Goal: Task Accomplishment & Management: Use online tool/utility

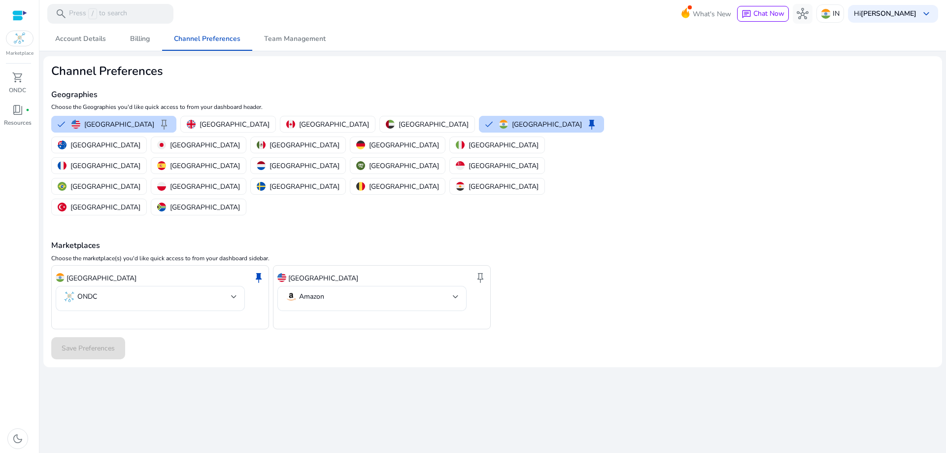
click at [12, 43] on div at bounding box center [20, 39] width 28 height 16
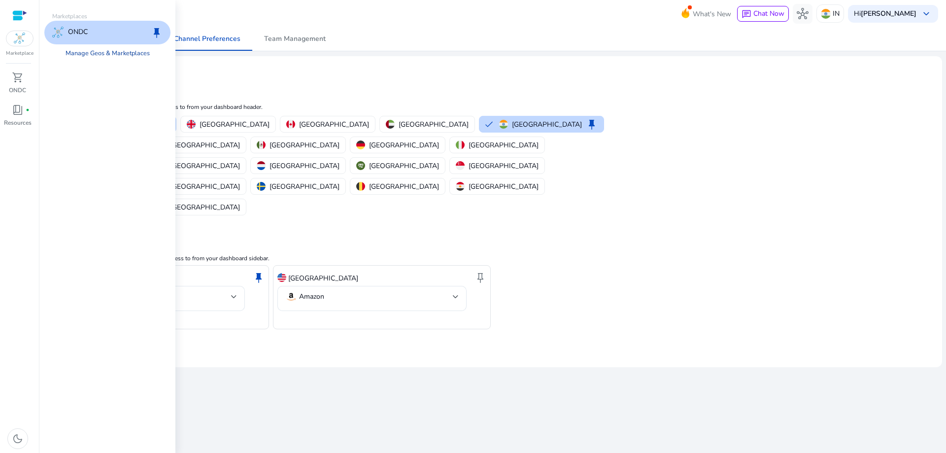
click at [89, 58] on link "Manage Geos & Marketplaces" at bounding box center [108, 53] width 100 height 18
click at [140, 52] on link "Manage Geos & Marketplaces" at bounding box center [108, 53] width 100 height 18
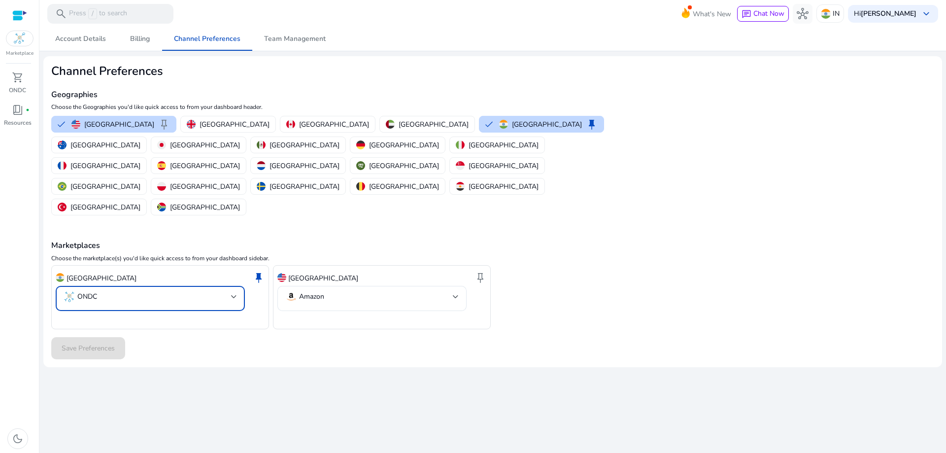
click at [208, 291] on mat-select-trigger "ONDC" at bounding box center [148, 297] width 168 height 12
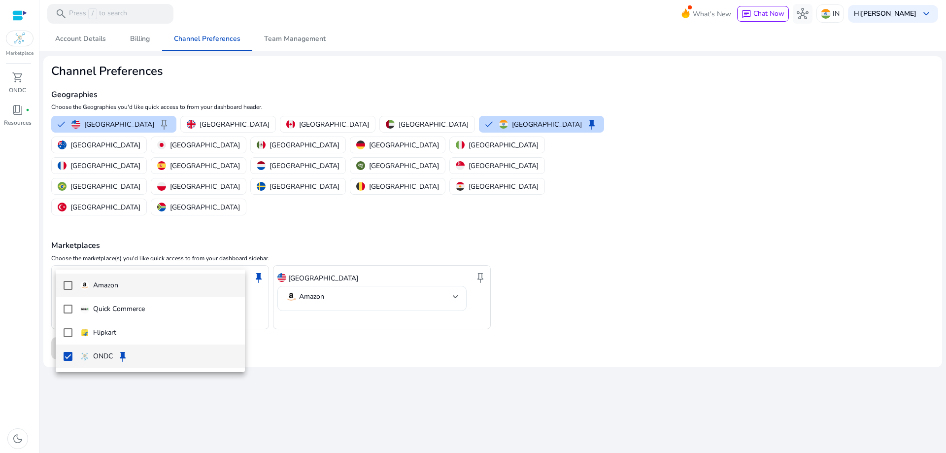
click at [95, 286] on p "Amazon" at bounding box center [105, 285] width 25 height 11
click at [70, 355] on mat-pseudo-checkbox at bounding box center [68, 356] width 9 height 9
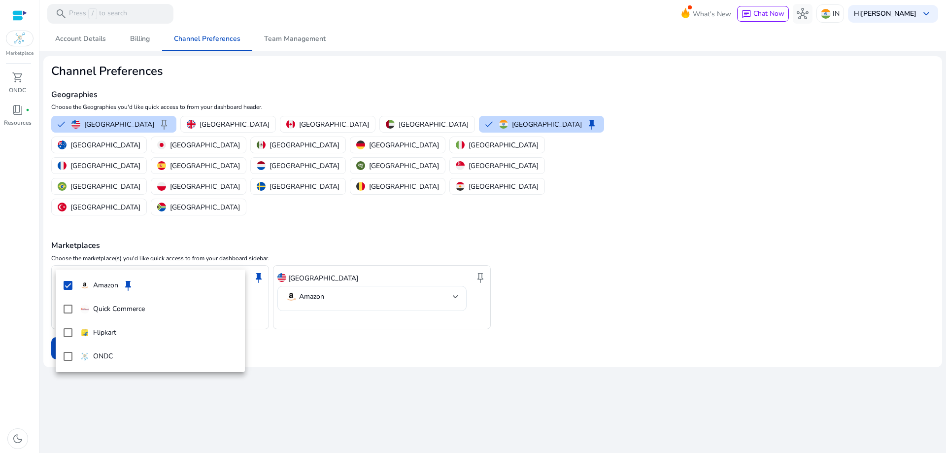
drag, startPoint x: 362, startPoint y: 383, endPoint x: 307, endPoint y: 361, distance: 59.7
click at [359, 382] on div at bounding box center [473, 226] width 946 height 453
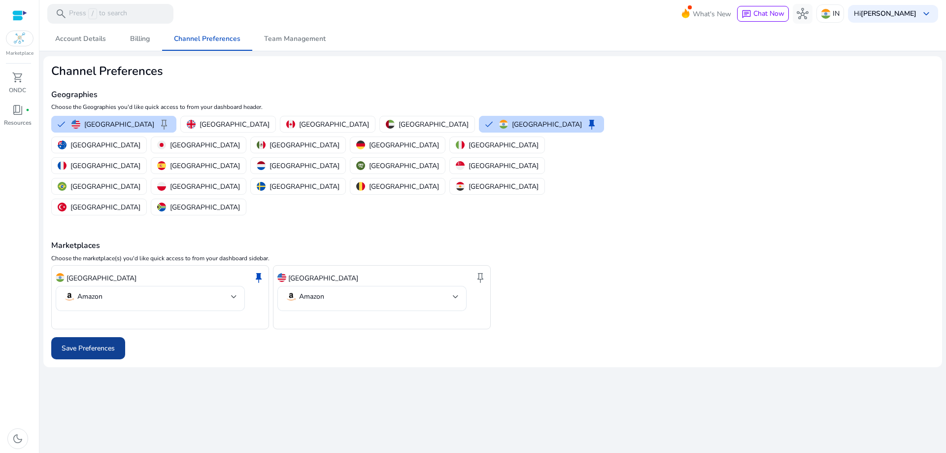
click at [99, 343] on span "Save Preferences" at bounding box center [88, 348] width 53 height 10
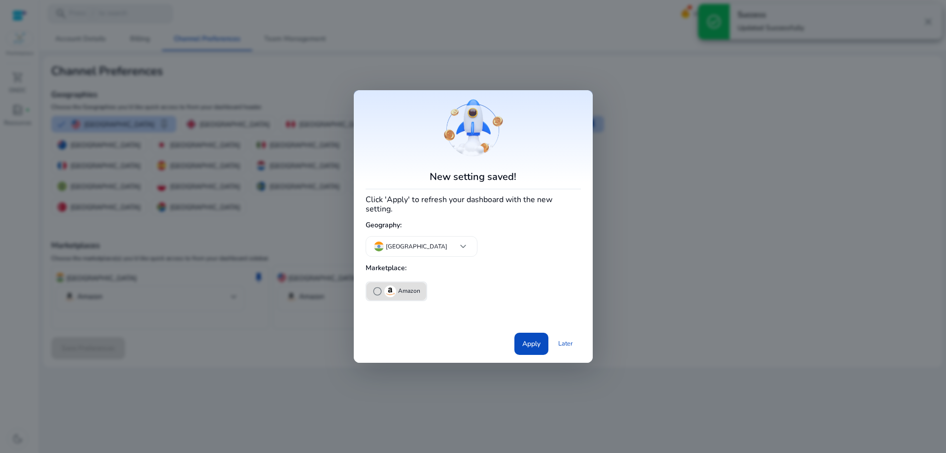
drag, startPoint x: 377, startPoint y: 284, endPoint x: 416, endPoint y: 300, distance: 41.6
click at [378, 286] on span "radio_button_unchecked" at bounding box center [378, 291] width 10 height 10
click at [533, 341] on span "Apply" at bounding box center [531, 344] width 18 height 10
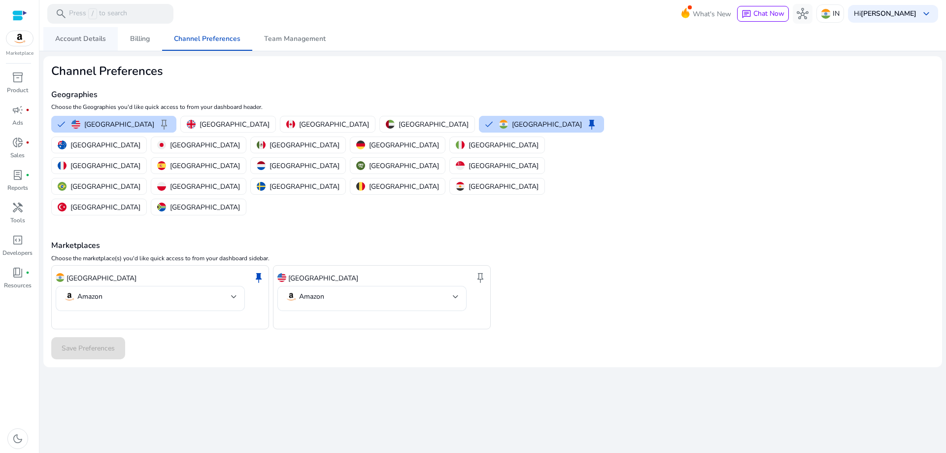
click at [63, 47] on span "Account Details" at bounding box center [80, 39] width 51 height 24
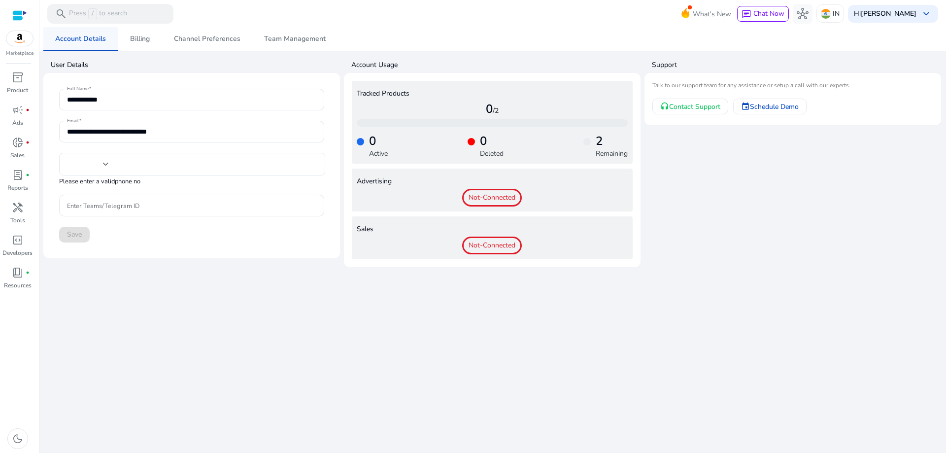
type input "***"
drag, startPoint x: 625, startPoint y: 145, endPoint x: 409, endPoint y: 124, distance: 216.9
click at [566, 138] on div "0 Active 0 Deleted 2 Remaining" at bounding box center [492, 143] width 271 height 32
click at [289, 111] on div at bounding box center [191, 115] width 265 height 10
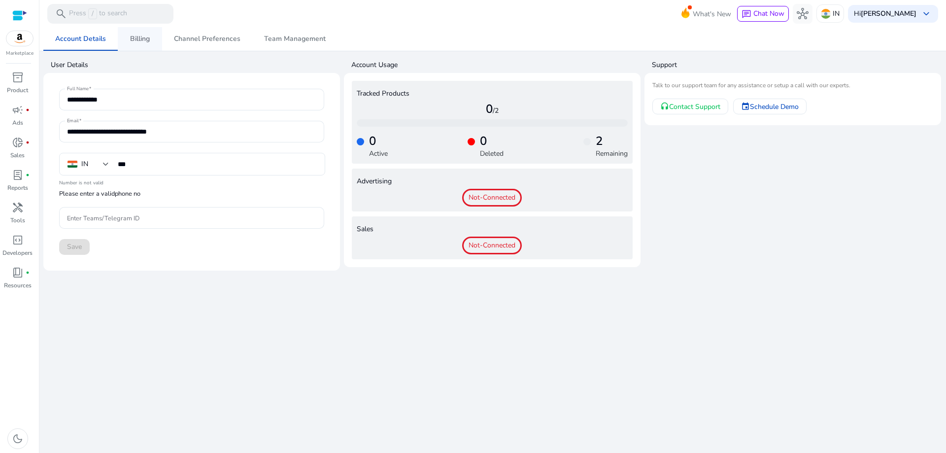
click at [143, 36] on span "Billing" at bounding box center [140, 38] width 20 height 7
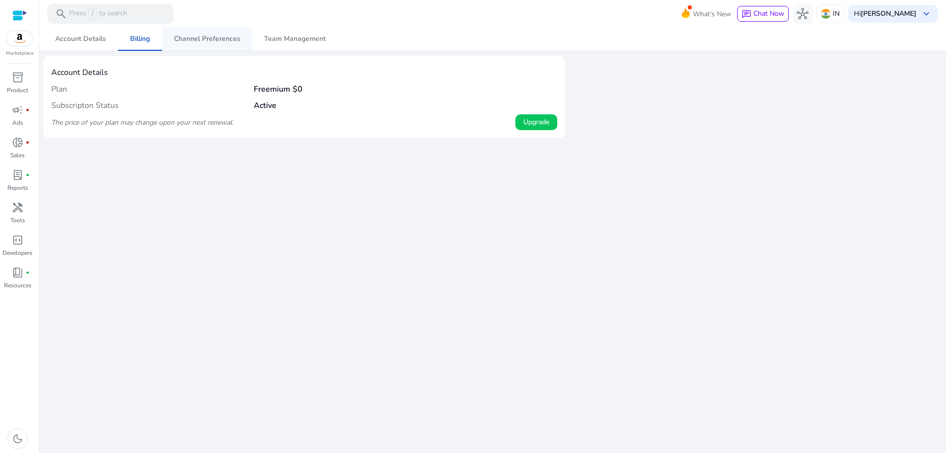
click at [197, 46] on span "Channel Preferences" at bounding box center [207, 39] width 67 height 24
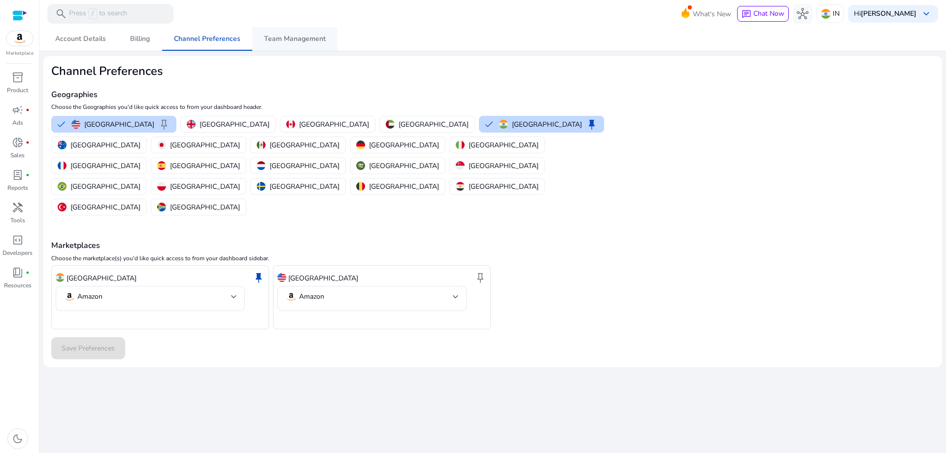
click at [289, 42] on span "Team Management" at bounding box center [295, 38] width 62 height 7
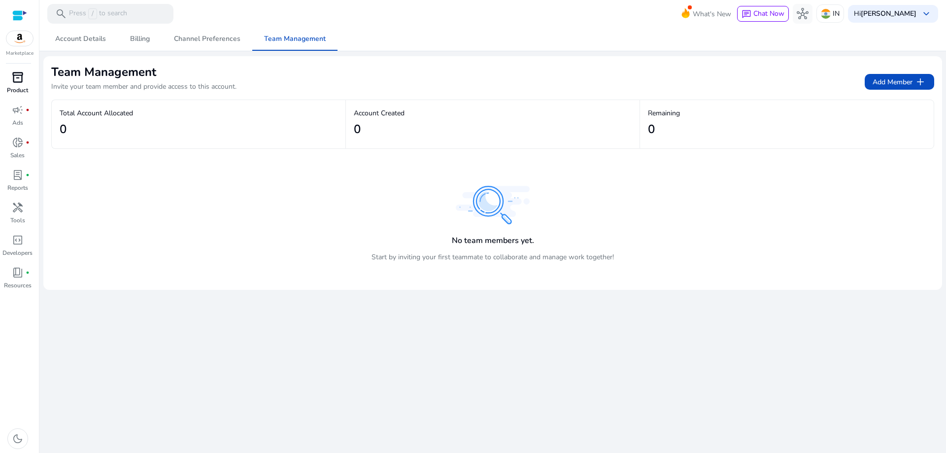
click at [17, 82] on span "inventory_2" at bounding box center [18, 77] width 12 height 12
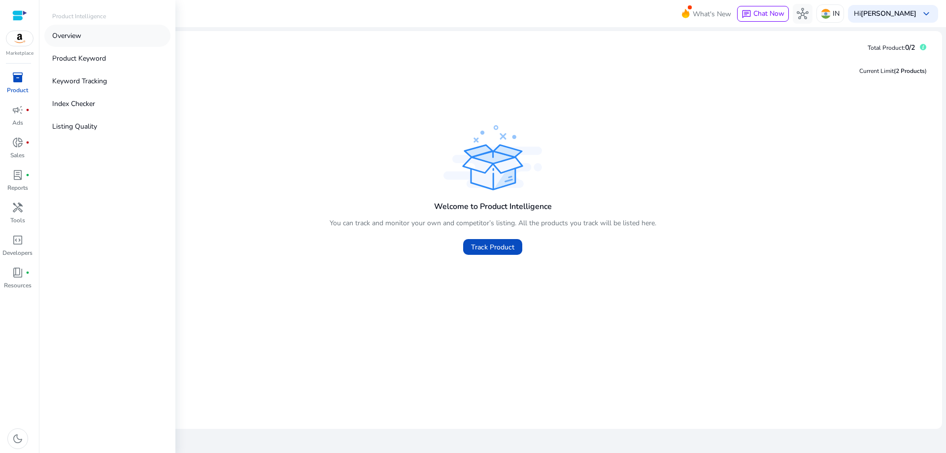
click at [83, 29] on link "Overview" at bounding box center [107, 36] width 126 height 22
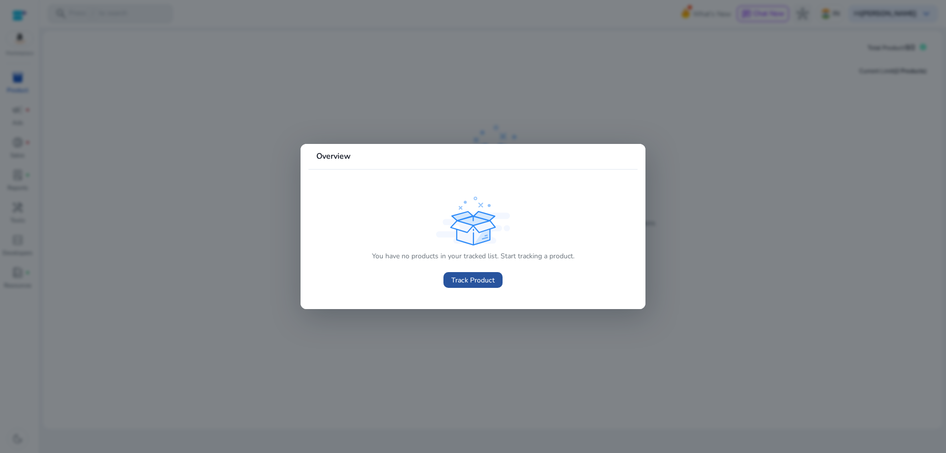
click at [466, 282] on span "Track Product" at bounding box center [473, 280] width 43 height 10
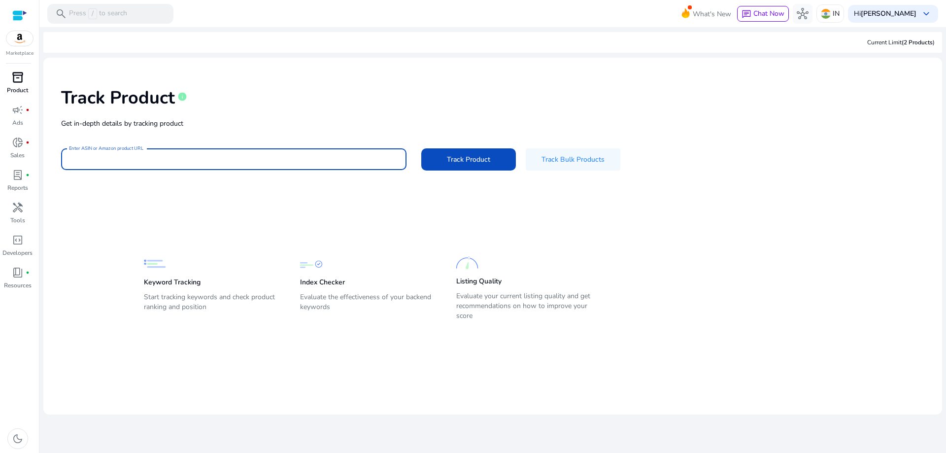
click at [280, 157] on input "Enter ASIN or Amazon product URL" at bounding box center [234, 159] width 330 height 11
paste input "**********"
type input "**********"
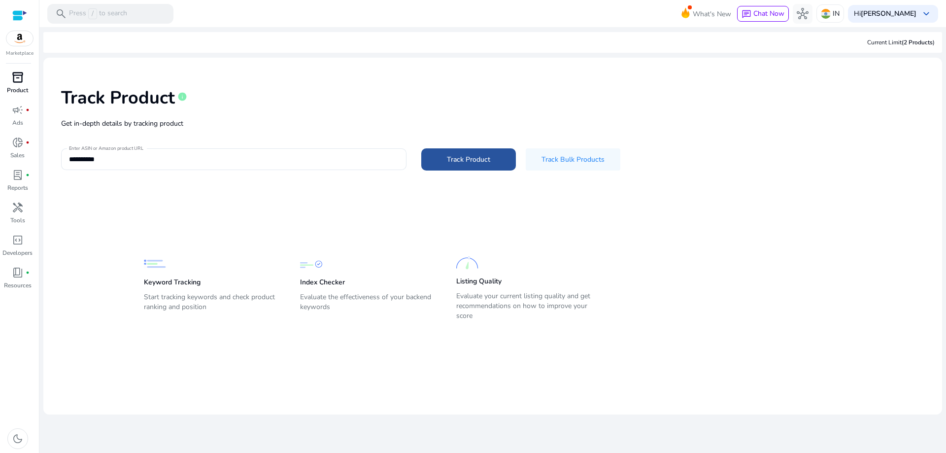
click at [444, 160] on span at bounding box center [468, 159] width 95 height 24
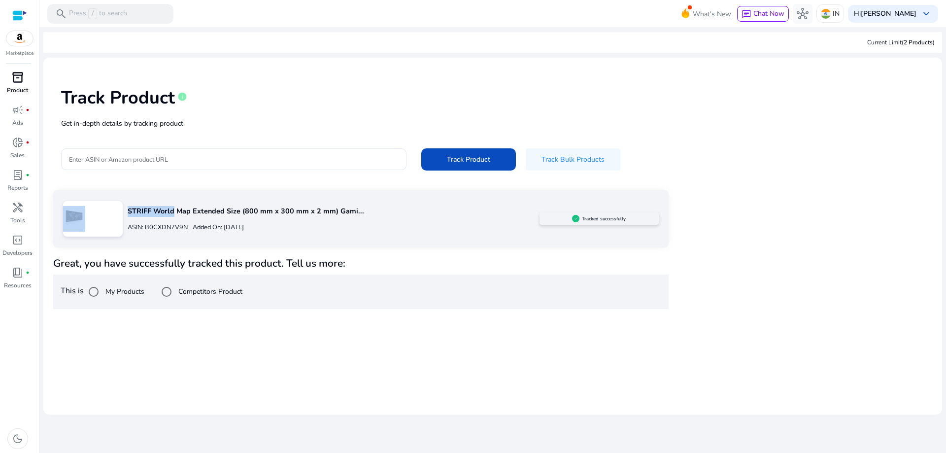
drag, startPoint x: 111, startPoint y: 209, endPoint x: 203, endPoint y: 209, distance: 91.2
click at [191, 209] on div "STRIFF World Map Extended Size (800 mm x 300 mm x 2 mm) Gami... ASIN: B0CXDN7V9…" at bounding box center [361, 218] width 616 height 57
drag, startPoint x: 204, startPoint y: 209, endPoint x: 349, endPoint y: 228, distance: 146.5
click at [310, 224] on div "STRIFF World Map Extended Size (800 mm x 300 mm x 2 mm) Gami... ASIN: B0CXDN7V9…" at bounding box center [331, 218] width 417 height 37
drag, startPoint x: 459, startPoint y: 249, endPoint x: 504, endPoint y: 240, distance: 45.2
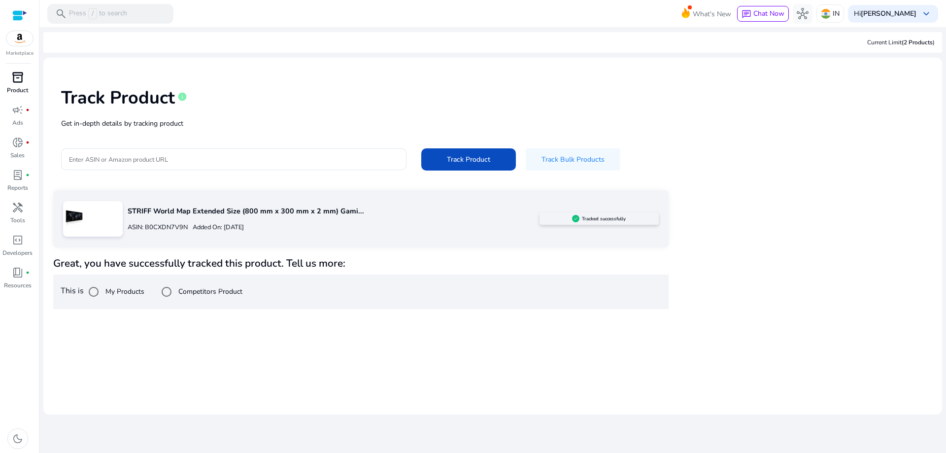
click at [465, 248] on div "STRIFF World Map Extended Size (800 mm x 300 mm x 2 mm) Gami... ASIN: B0CXDN7V9…" at bounding box center [361, 249] width 616 height 119
drag, startPoint x: 580, startPoint y: 217, endPoint x: 205, endPoint y: 132, distance: 385.2
click at [575, 217] on div "Tracked successfully" at bounding box center [599, 218] width 119 height 12
click at [17, 72] on span "inventory_2" at bounding box center [18, 77] width 12 height 12
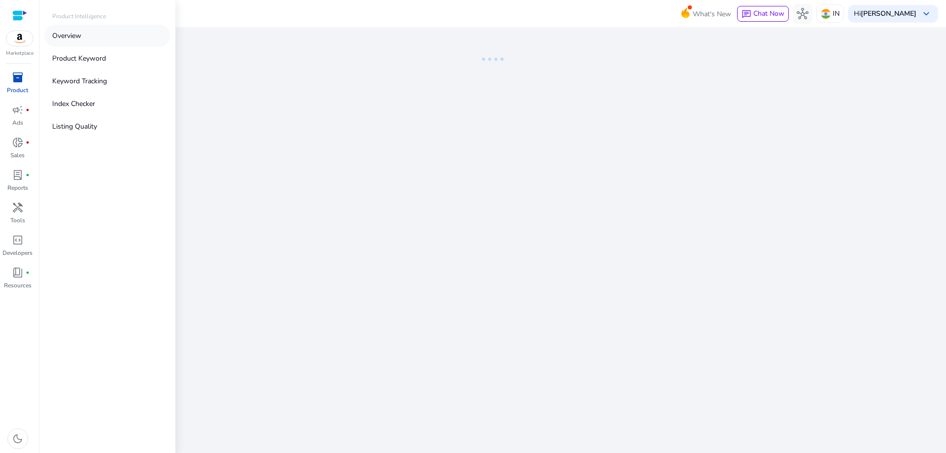
click at [80, 40] on p "Overview" at bounding box center [66, 36] width 29 height 10
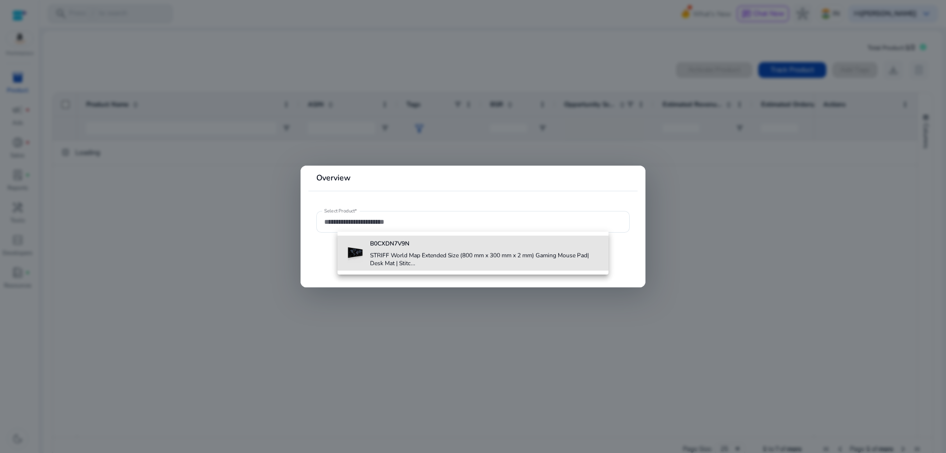
drag, startPoint x: 389, startPoint y: 251, endPoint x: 455, endPoint y: 275, distance: 70.6
click at [391, 255] on h4 "STRIFF World Map Extended Size (800 mm x 300 mm x 2 mm) Gaming Mouse Pad| Desk …" at bounding box center [485, 259] width 231 height 16
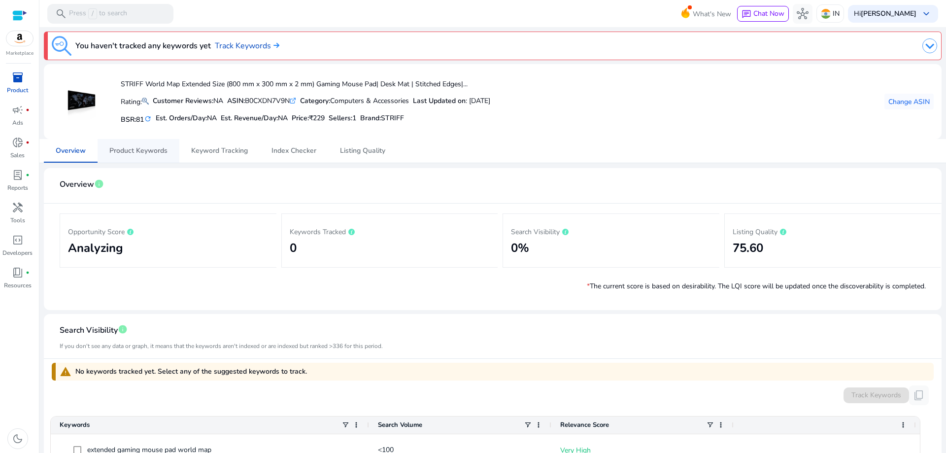
click at [164, 149] on span "Product Keywords" at bounding box center [138, 150] width 58 height 7
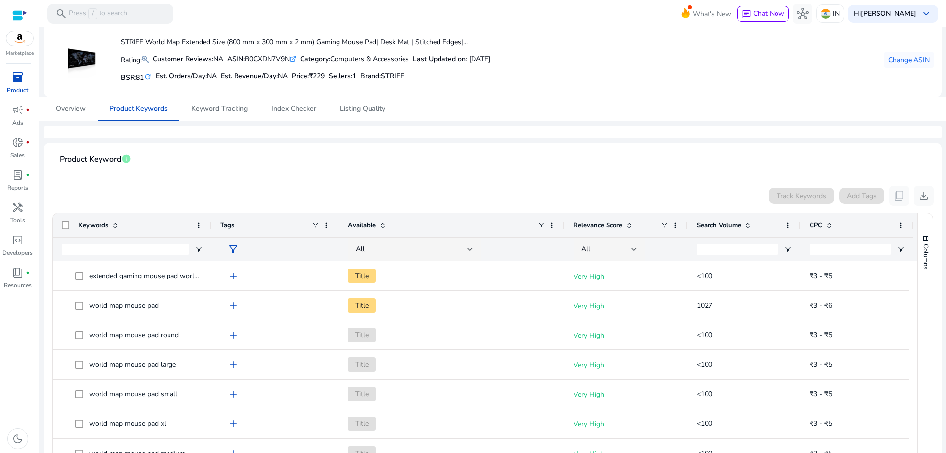
scroll to position [99, 0]
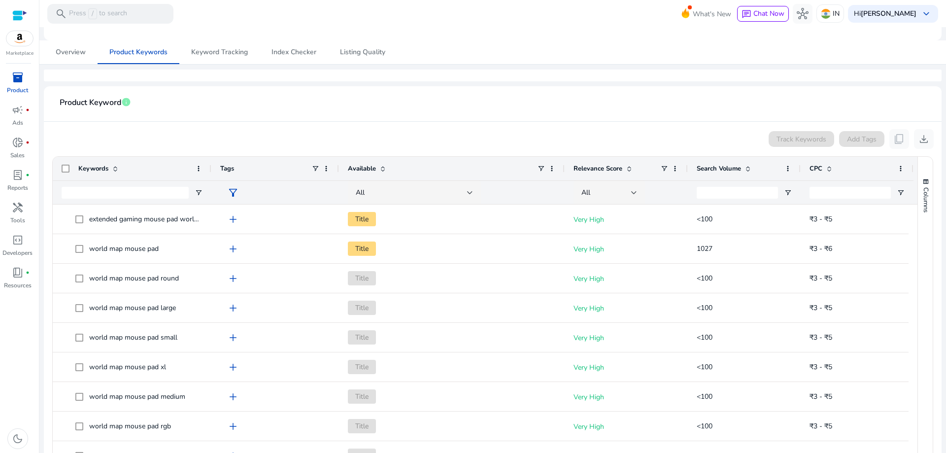
click at [222, 34] on mat-card "STRIFF World Map Extended Size (800 mm x 300 mm x 2 mm) Gaming Mouse Pad| Desk …" at bounding box center [493, 2] width 898 height 75
click at [220, 49] on span "Keyword Tracking" at bounding box center [219, 52] width 57 height 7
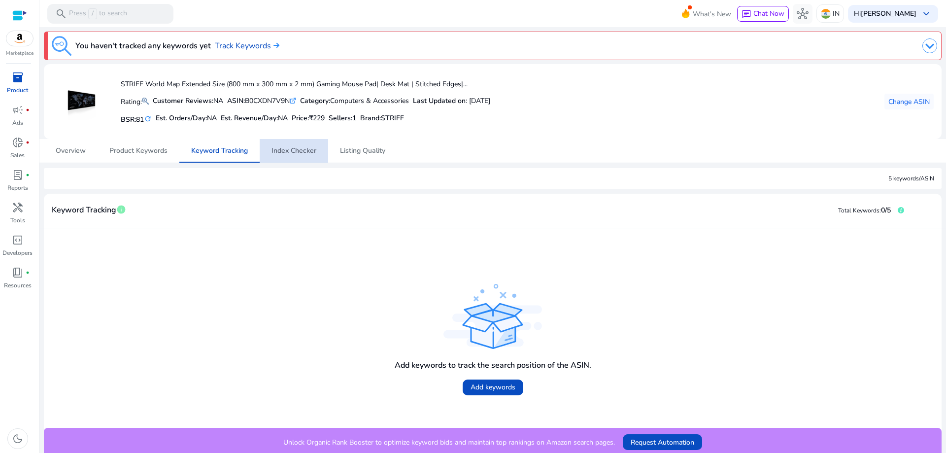
click at [294, 154] on span "Index Checker" at bounding box center [294, 150] width 45 height 7
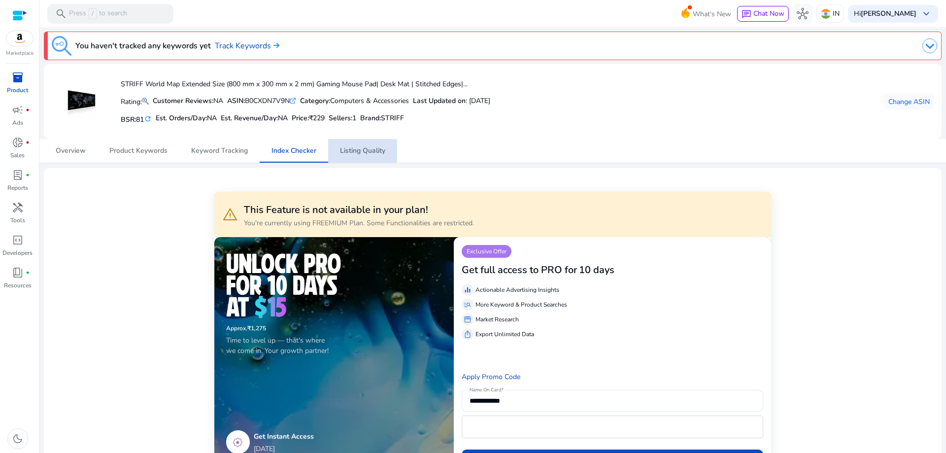
click at [368, 158] on span "Listing Quality" at bounding box center [362, 151] width 45 height 24
click at [291, 143] on span "Index Checker" at bounding box center [294, 151] width 45 height 24
click at [209, 153] on span "Keyword Tracking" at bounding box center [219, 150] width 57 height 7
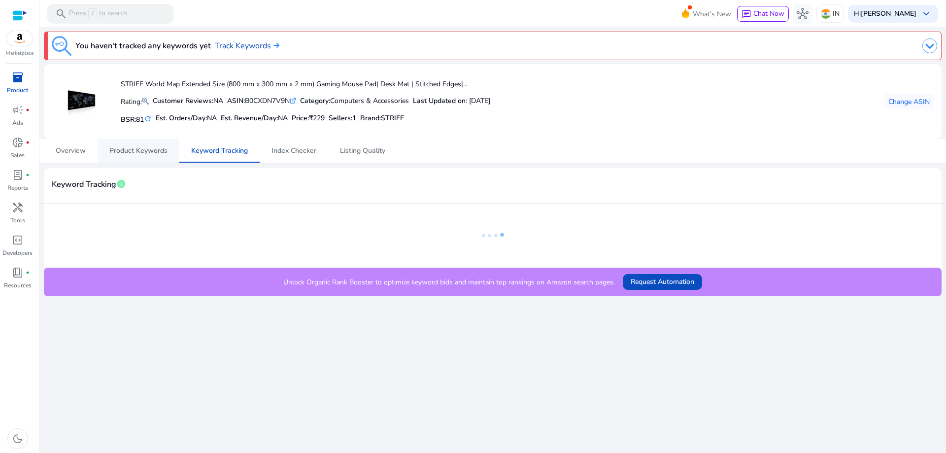
click at [120, 159] on span "Product Keywords" at bounding box center [138, 151] width 58 height 24
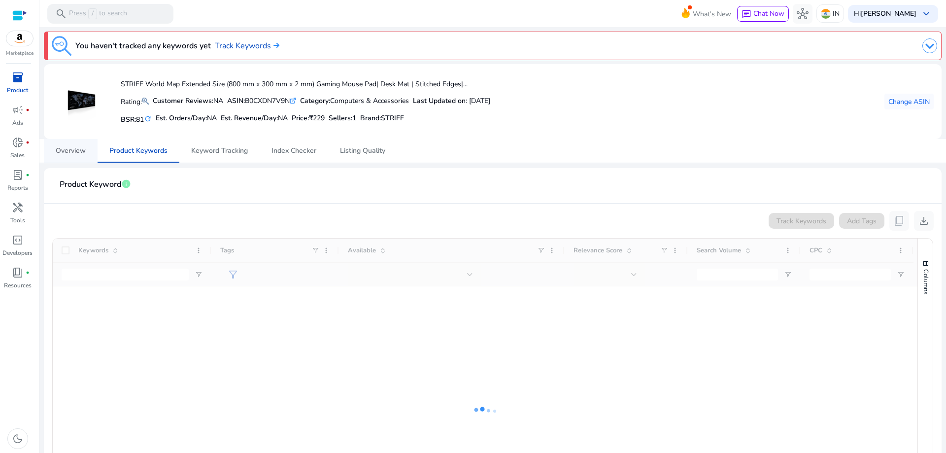
click at [71, 154] on span "Overview" at bounding box center [71, 150] width 30 height 7
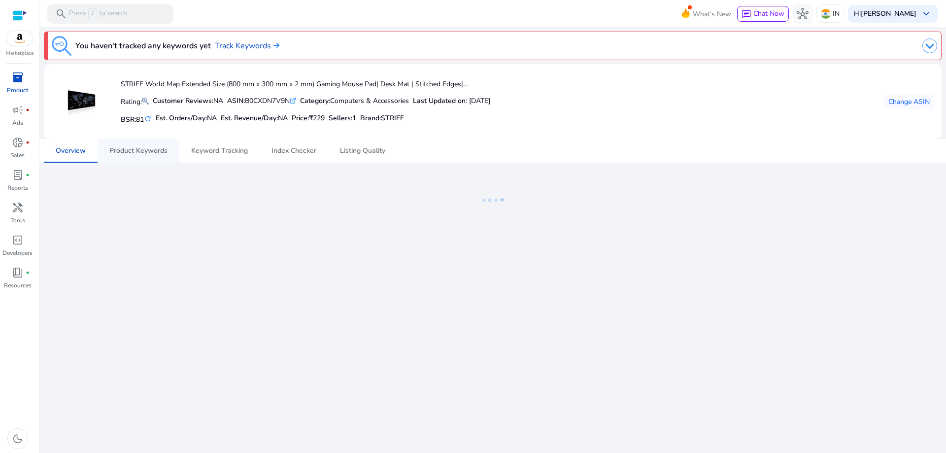
click at [125, 149] on span "Product Keywords" at bounding box center [138, 150] width 58 height 7
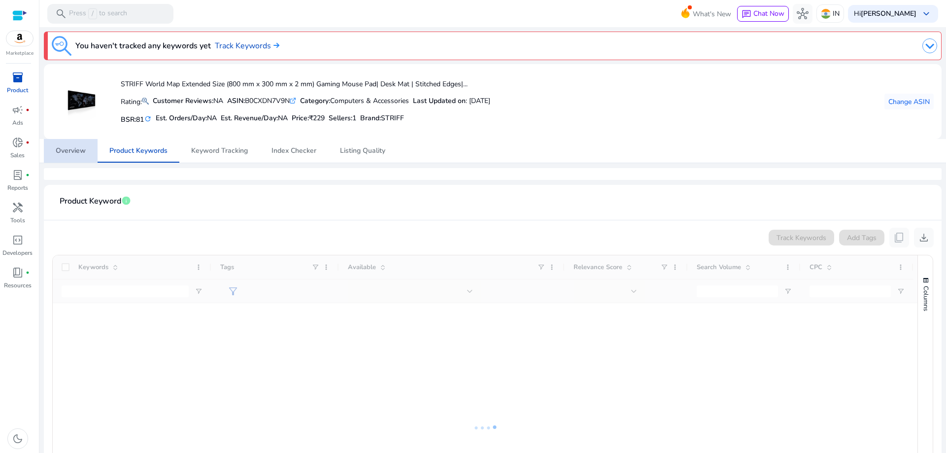
click at [85, 149] on span "Overview" at bounding box center [71, 150] width 30 height 7
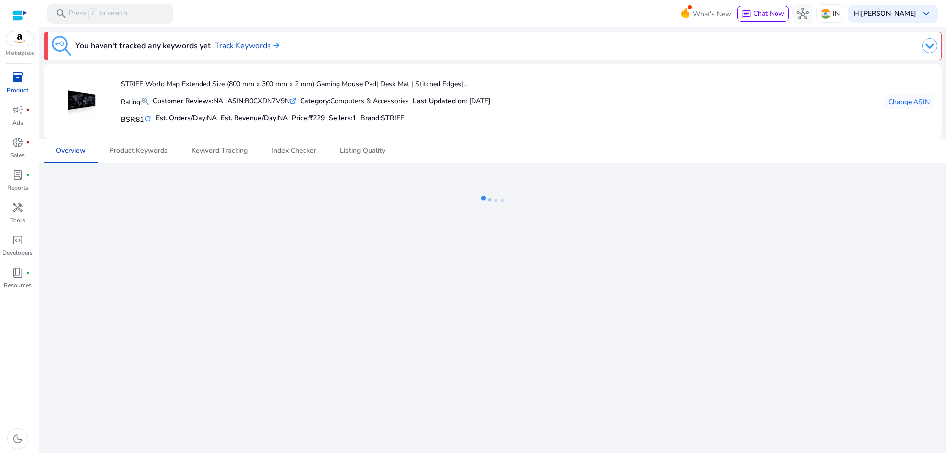
click at [21, 73] on span "inventory_2" at bounding box center [18, 77] width 12 height 12
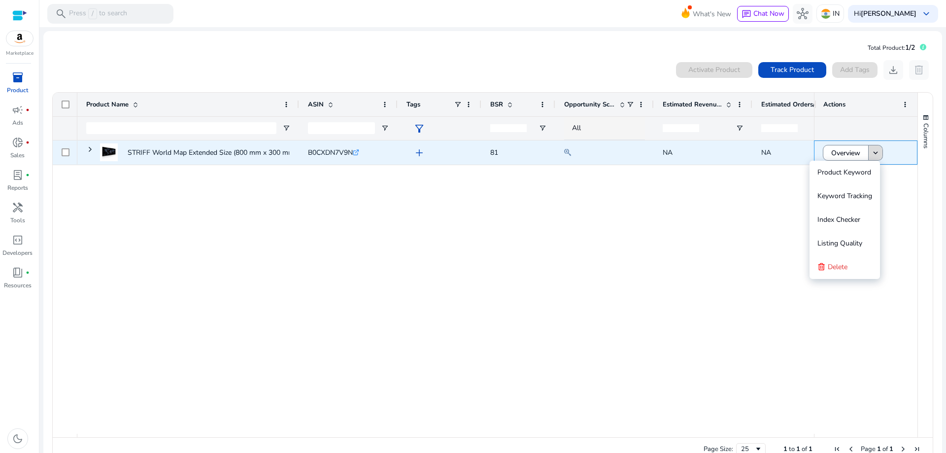
click at [873, 152] on mat-icon "keyboard_arrow_down" at bounding box center [875, 152] width 9 height 9
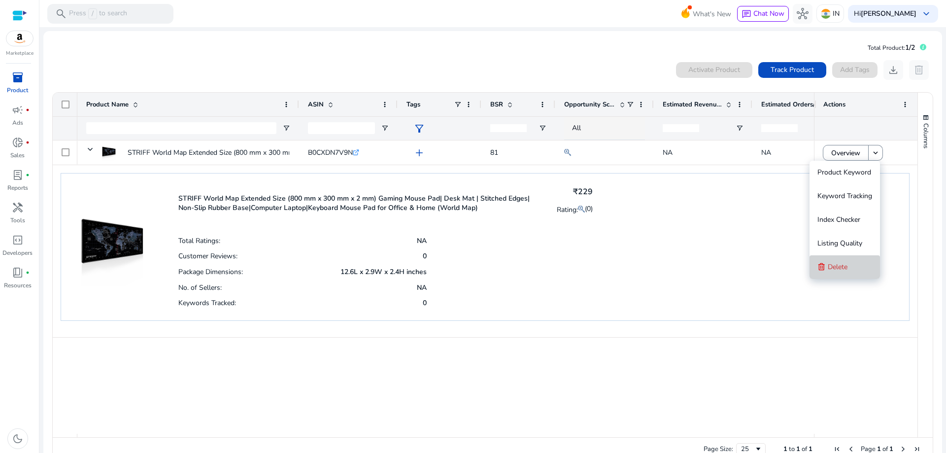
click at [839, 261] on span "Delete" at bounding box center [838, 267] width 20 height 20
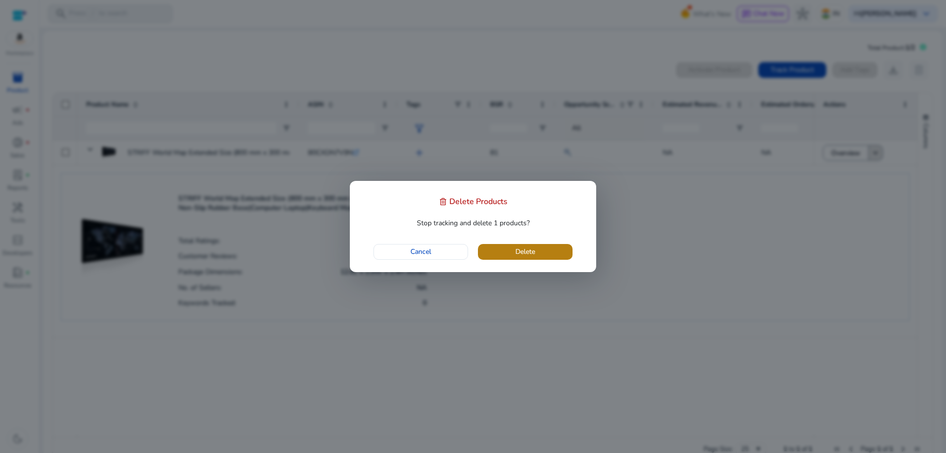
click at [522, 255] on span "Delete" at bounding box center [526, 251] width 20 height 10
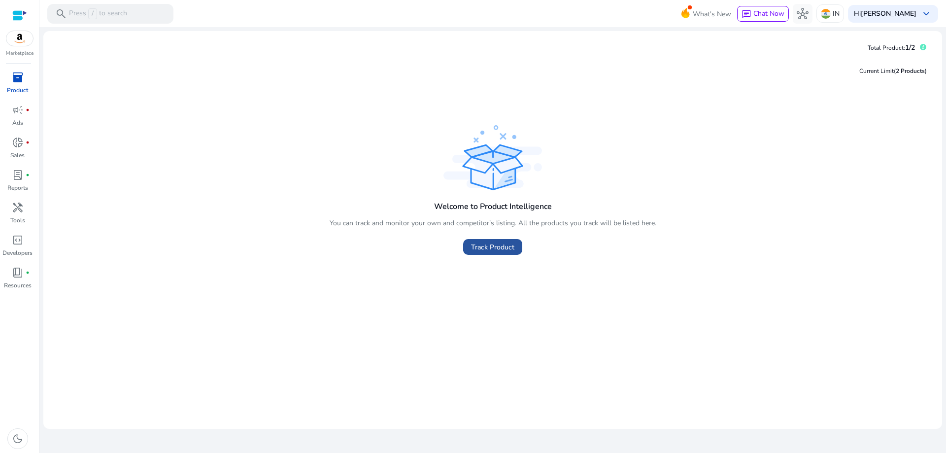
click at [489, 247] on span "Track Product" at bounding box center [492, 247] width 43 height 10
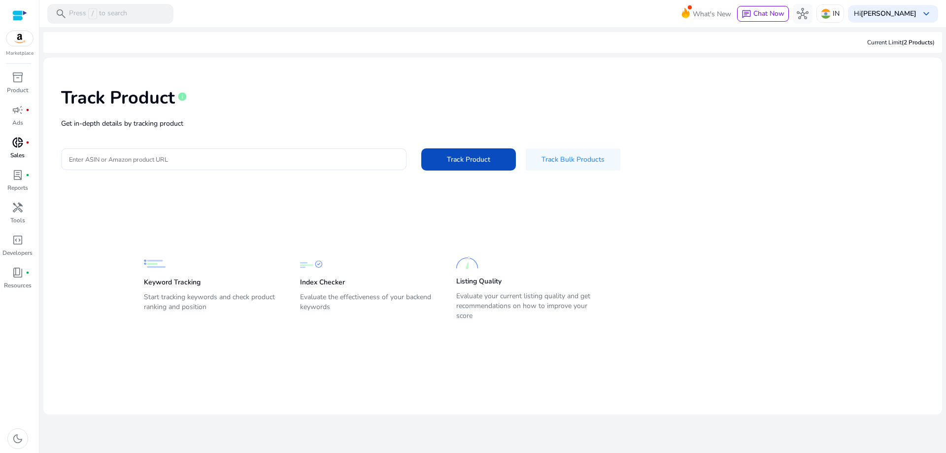
click at [15, 145] on span "donut_small" at bounding box center [18, 143] width 12 height 12
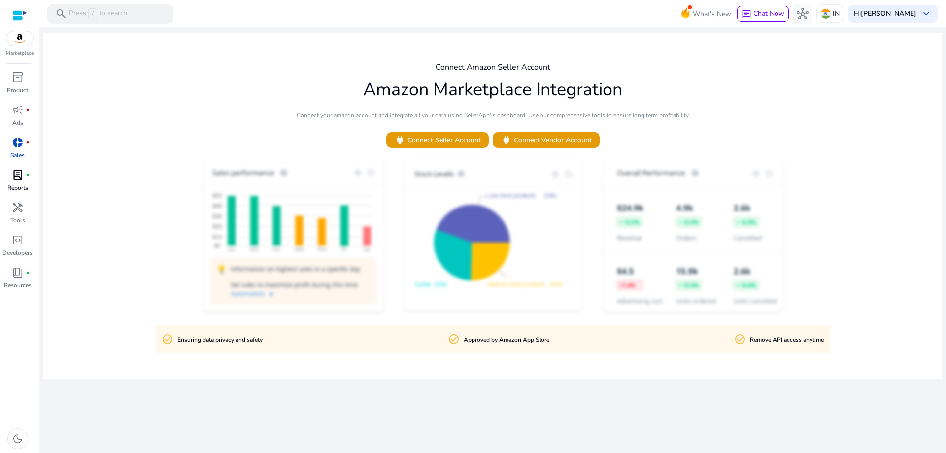
click at [9, 173] on div "lab_profile fiber_manual_record" at bounding box center [18, 175] width 28 height 16
